Goal: Task Accomplishment & Management: Complete application form

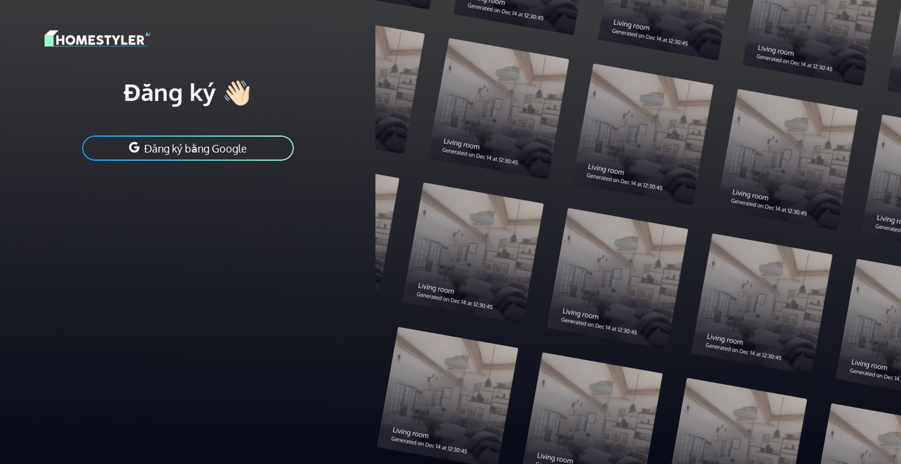
click at [200, 151] on font "Đăng ký bằng Google" at bounding box center [195, 148] width 103 height 13
